Goal: Transaction & Acquisition: Purchase product/service

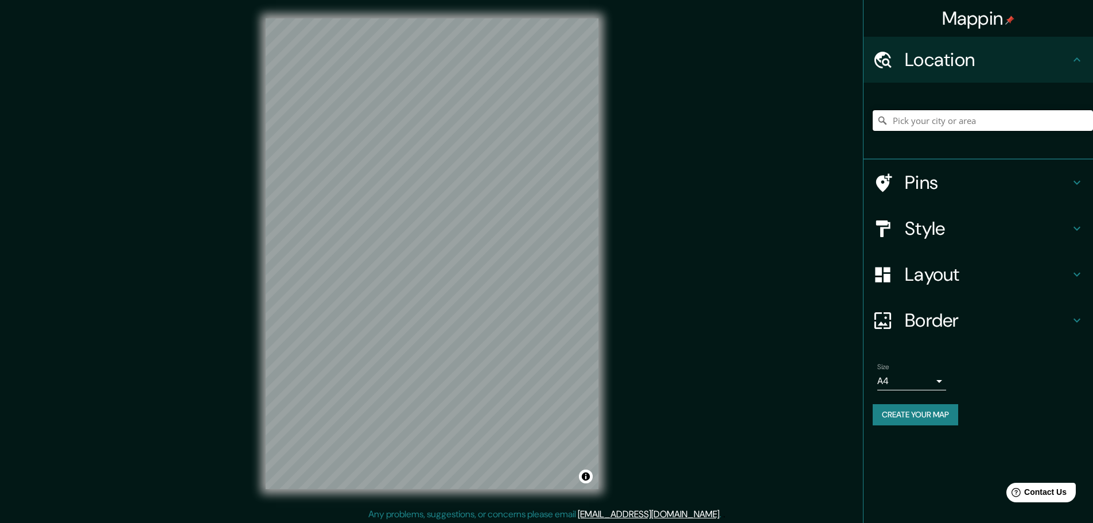
click at [906, 118] on input "Pick your city or area" at bounding box center [983, 120] width 220 height 21
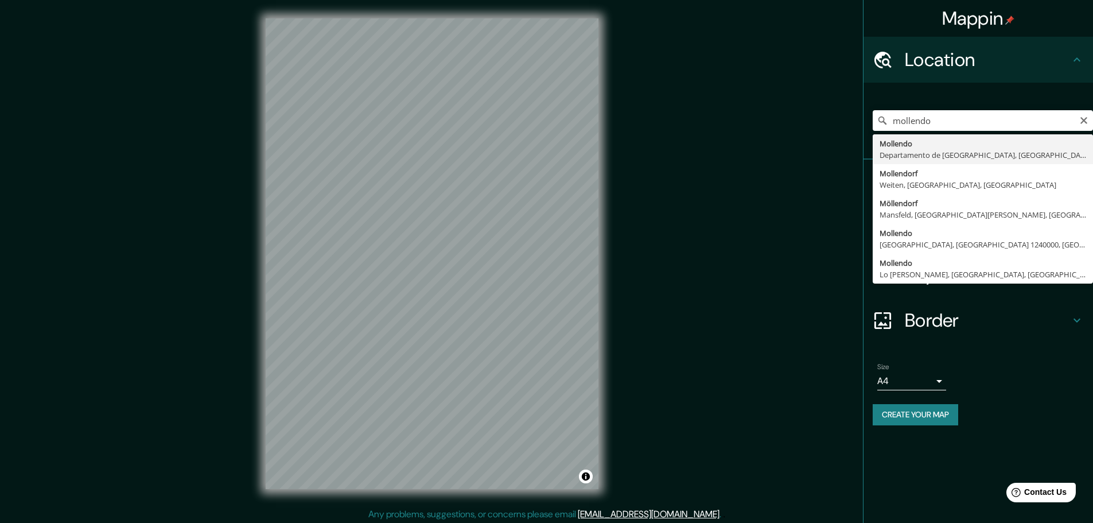
type input "Mollendo, Departamento de Arequipa, Perú"
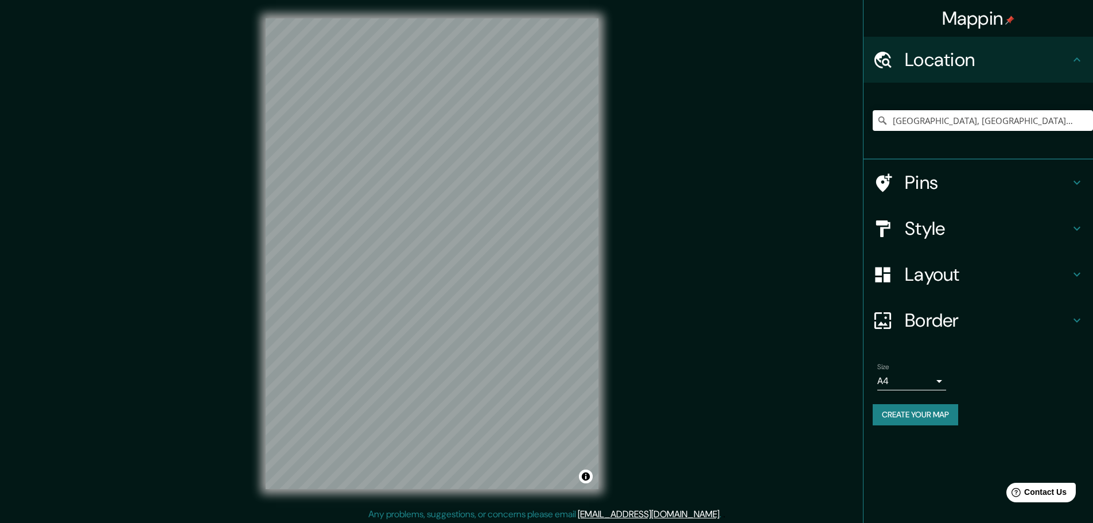
click at [1079, 183] on icon at bounding box center [1077, 183] width 14 height 14
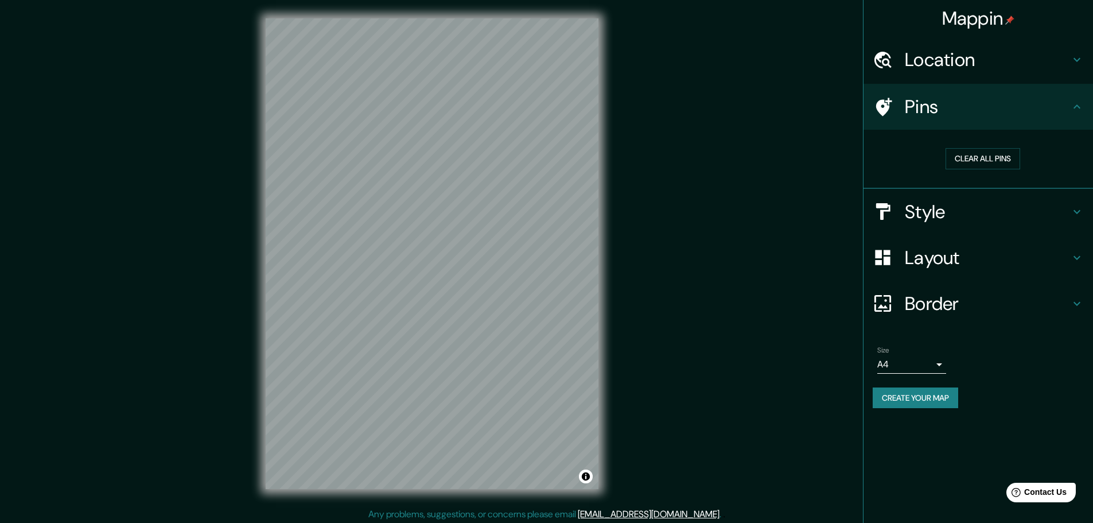
click at [1080, 215] on icon at bounding box center [1077, 212] width 14 height 14
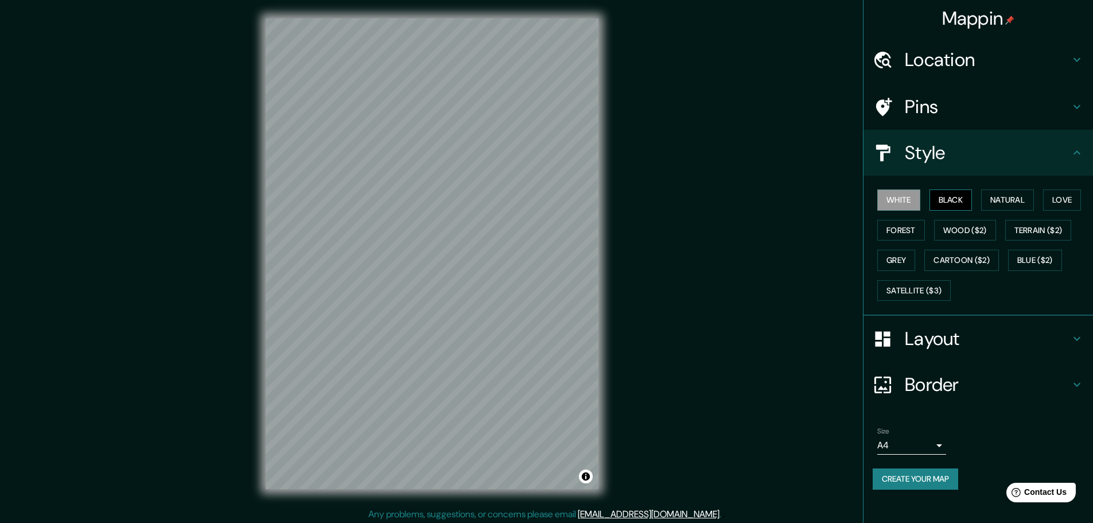
click at [954, 204] on button "Black" at bounding box center [950, 199] width 43 height 21
click at [1002, 200] on button "Natural" at bounding box center [1007, 199] width 53 height 21
click at [1065, 201] on button "Love" at bounding box center [1062, 199] width 38 height 21
click at [912, 231] on button "Forest" at bounding box center [901, 230] width 48 height 21
click at [953, 228] on button "Wood ($2)" at bounding box center [965, 230] width 62 height 21
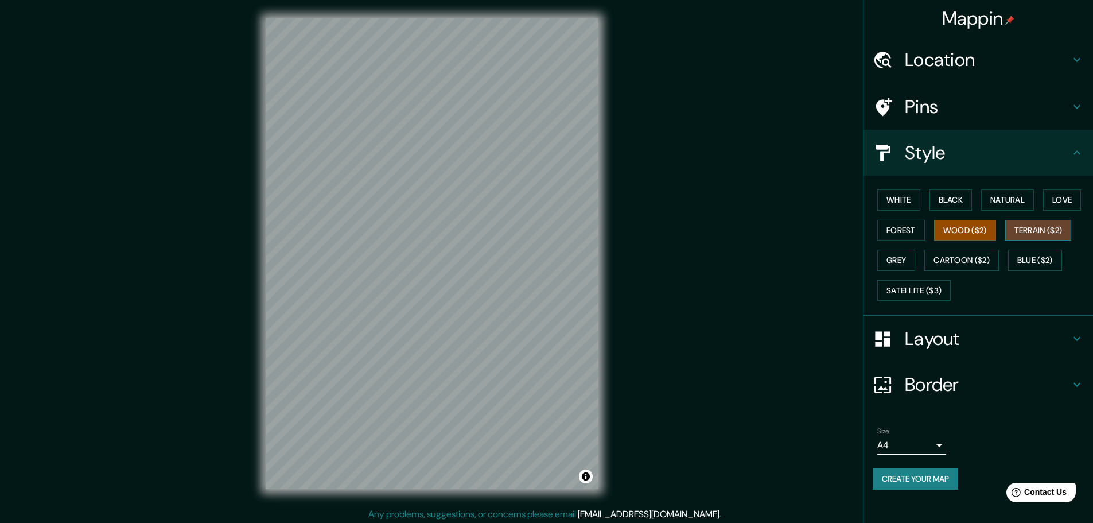
click at [1030, 230] on button "Terrain ($2)" at bounding box center [1038, 230] width 67 height 21
click at [901, 259] on button "Grey" at bounding box center [896, 260] width 38 height 21
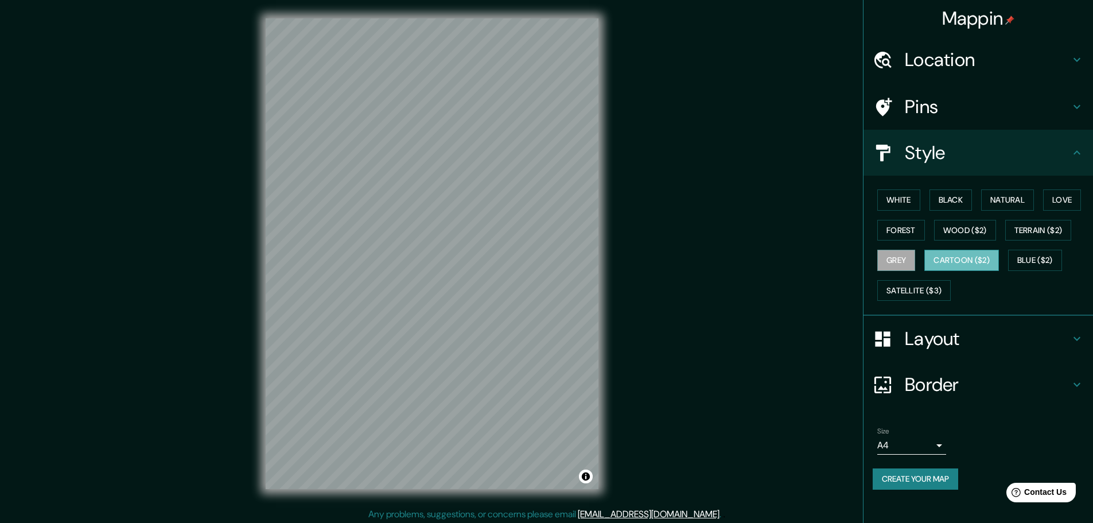
click at [972, 259] on button "Cartoon ($2)" at bounding box center [961, 260] width 75 height 21
click at [1043, 262] on button "Blue ($2)" at bounding box center [1035, 260] width 54 height 21
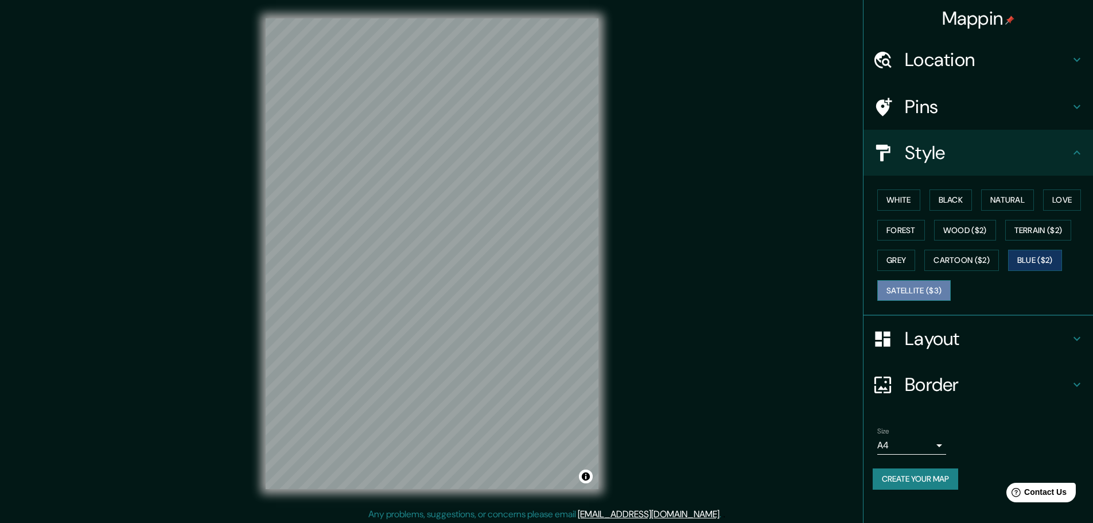
click at [925, 291] on button "Satellite ($3)" at bounding box center [913, 290] width 73 height 21
click at [1041, 255] on button "Blue ($2)" at bounding box center [1035, 260] width 54 height 21
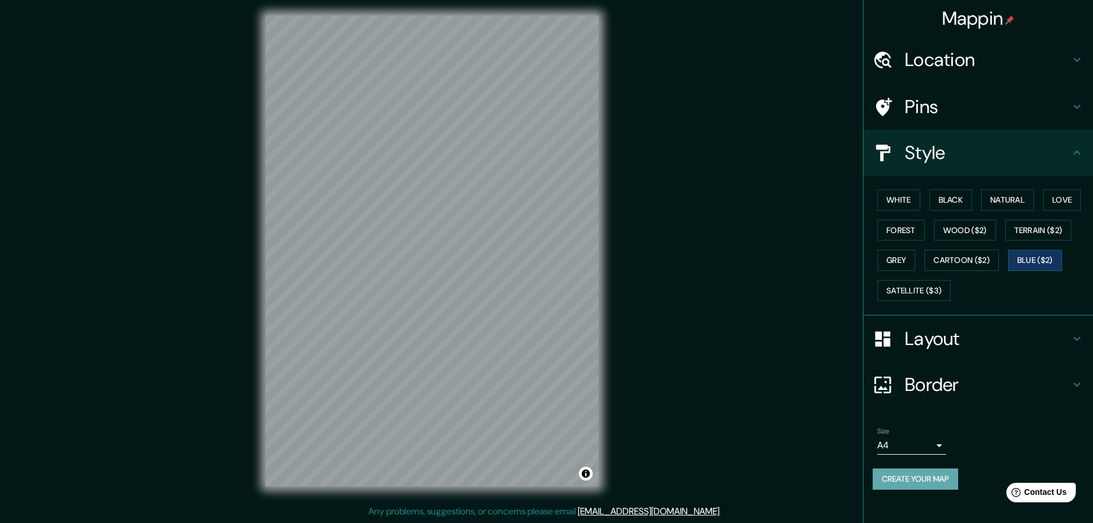
click at [912, 478] on button "Create your map" at bounding box center [915, 478] width 85 height 21
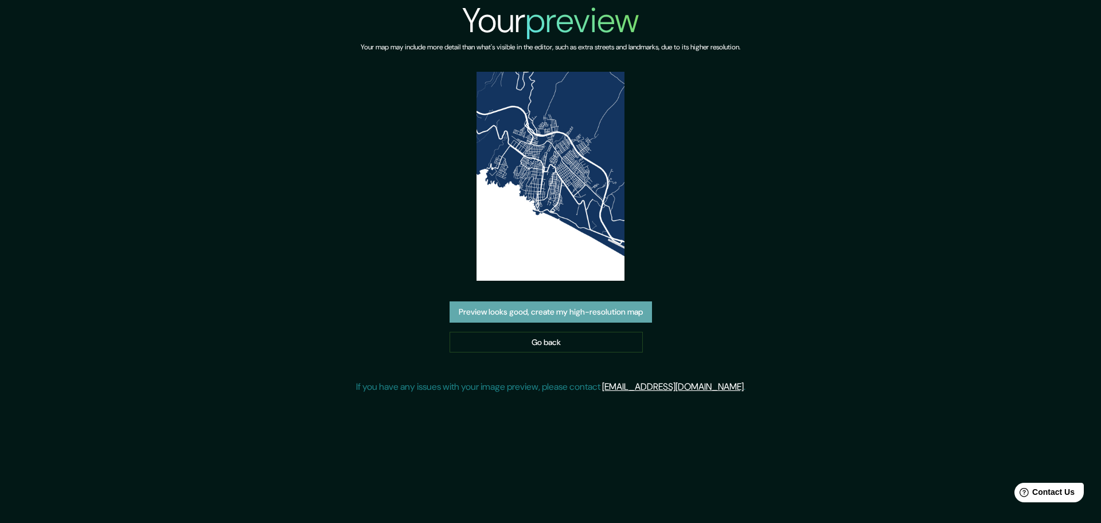
click at [562, 310] on button "Preview looks good, create my high-resolution map" at bounding box center [551, 311] width 202 height 21
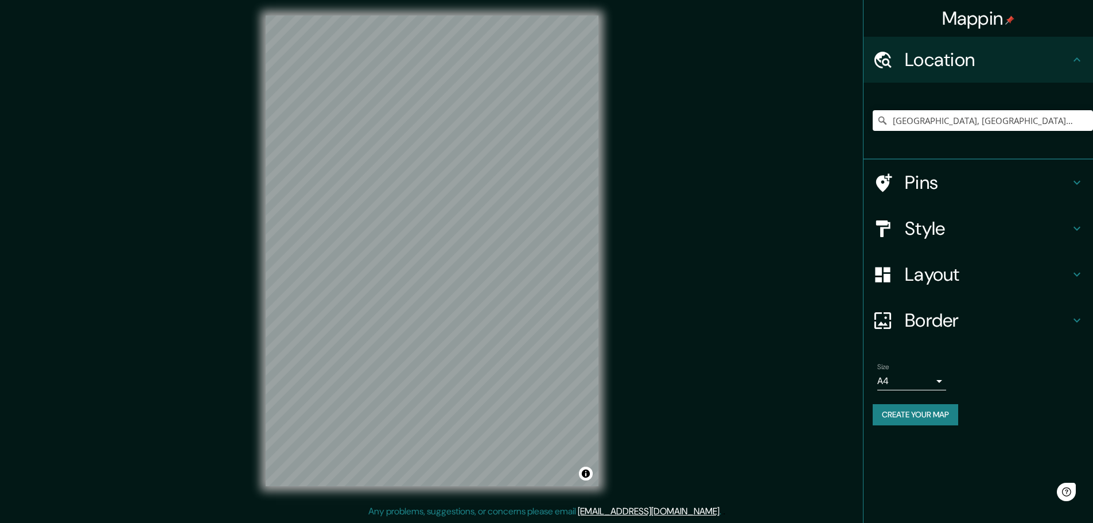
scroll to position [3, 0]
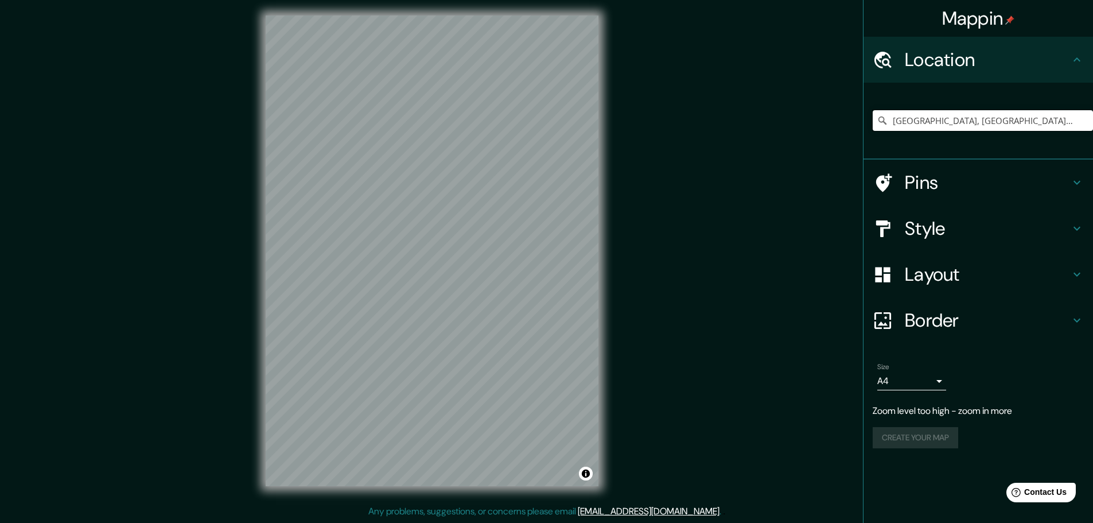
click at [1079, 120] on input "Mollendo, Departamento de Arequipa, Perú" at bounding box center [983, 120] width 220 height 21
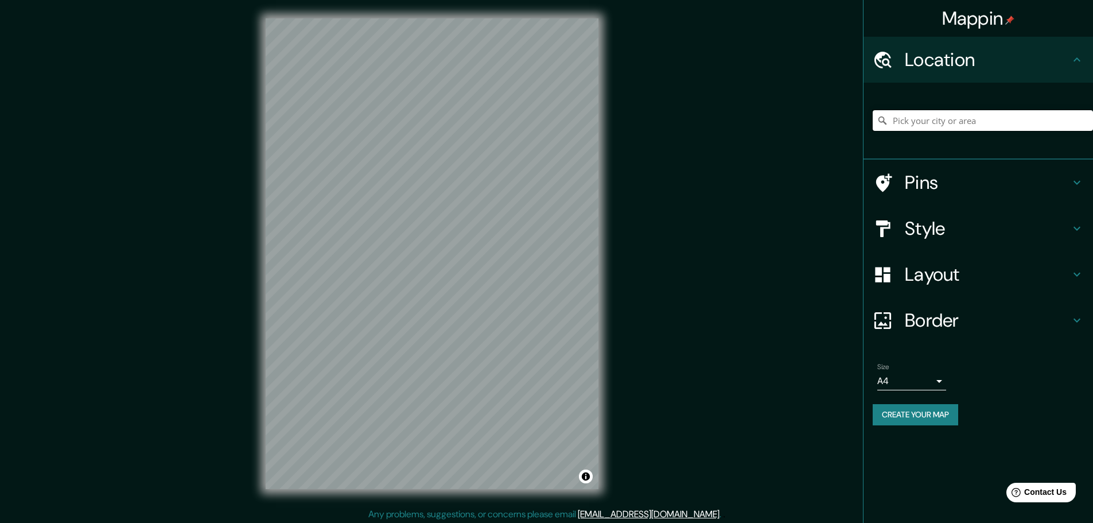
click at [924, 126] on input "Pick your city or area" at bounding box center [983, 120] width 220 height 21
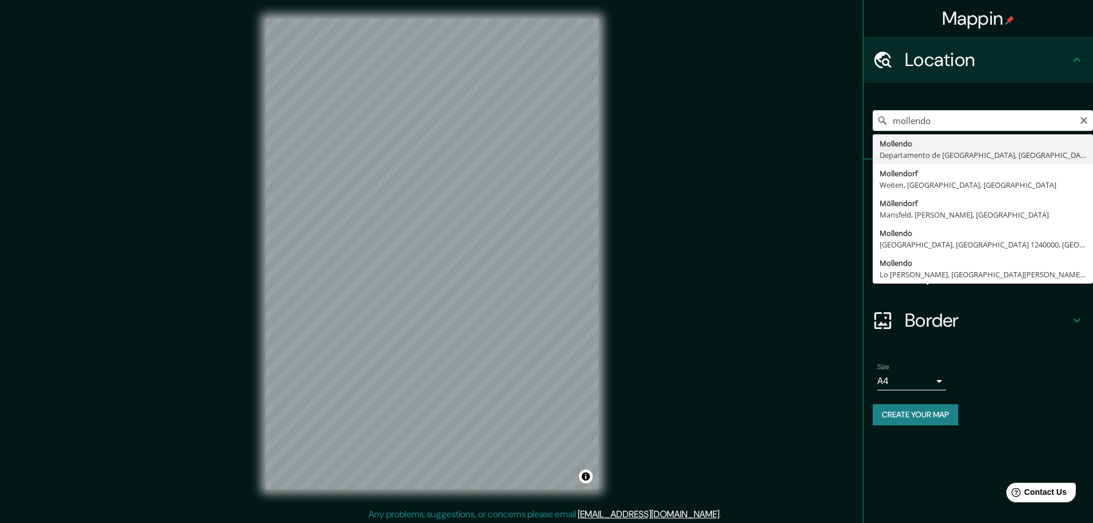
type input "[GEOGRAPHIC_DATA], [GEOGRAPHIC_DATA], [GEOGRAPHIC_DATA]"
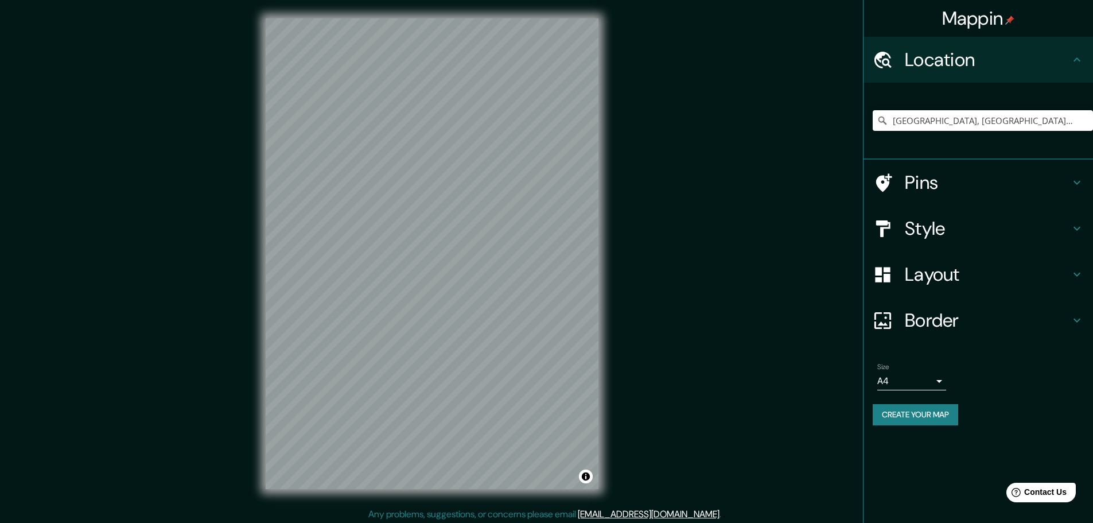
click at [1076, 226] on icon at bounding box center [1077, 228] width 14 height 14
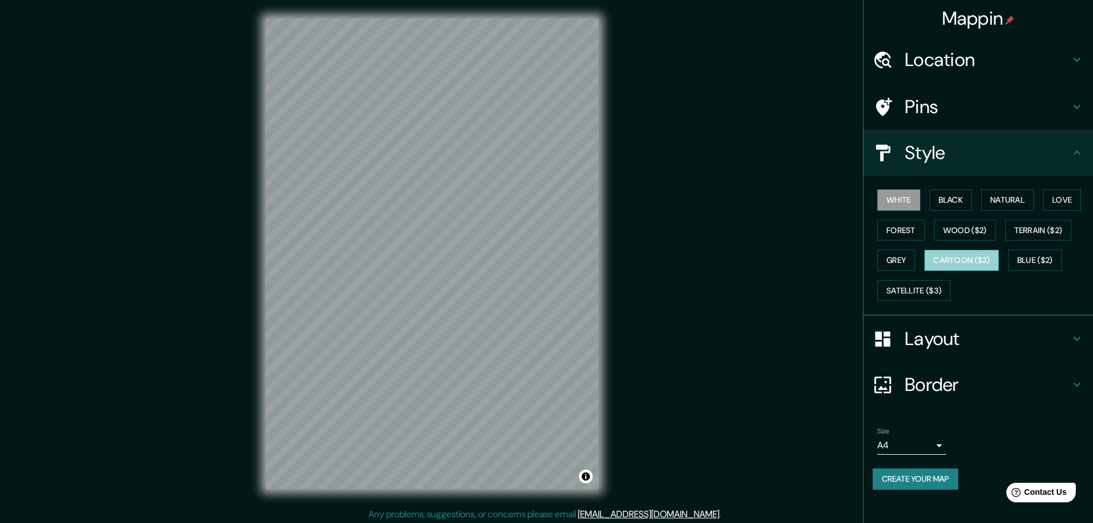
click at [947, 258] on button "Cartoon ($2)" at bounding box center [961, 260] width 75 height 21
click at [1051, 257] on button "Blue ($2)" at bounding box center [1035, 260] width 54 height 21
click at [749, 353] on div "Mappin Location [GEOGRAPHIC_DATA], [GEOGRAPHIC_DATA], [GEOGRAPHIC_DATA] Pins St…" at bounding box center [546, 262] width 1093 height 525
